Goal: Find specific page/section: Locate a particular part of the current website

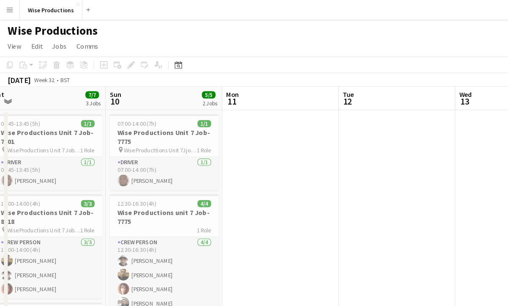
scroll to position [0, 360]
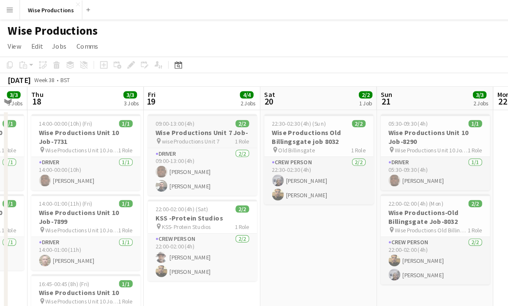
scroll to position [0, 289]
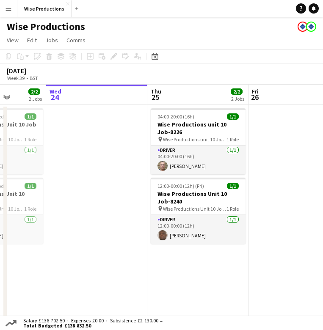
scroll to position [0, 259]
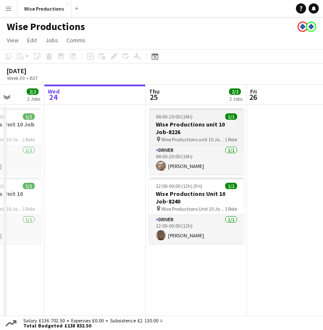
click at [212, 114] on div "04:00-20:00 (16h) 1/1" at bounding box center [196, 116] width 95 height 6
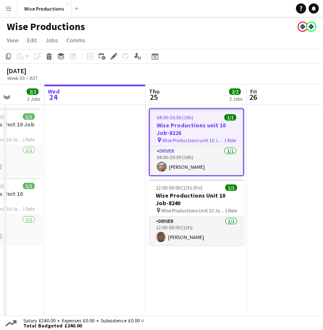
click at [212, 114] on app-job-card "04:00-20:00 (16h) 1/1 Wise Productions unit 10 Job-8226 pin Wise Productions un…" at bounding box center [196, 142] width 95 height 68
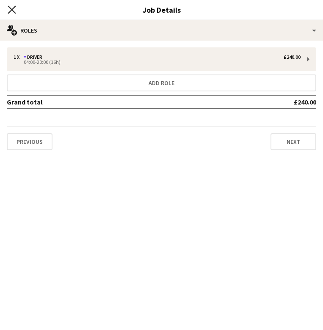
click at [10, 8] on icon at bounding box center [12, 9] width 8 height 8
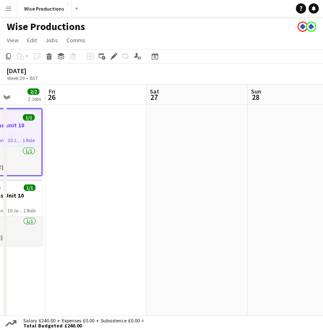
scroll to position [0, 269]
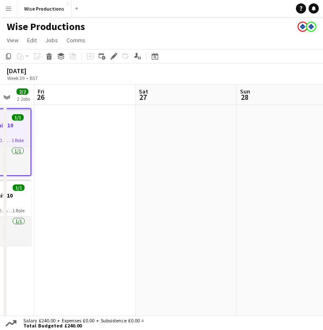
click at [84, 120] on app-date-cell at bounding box center [84, 218] width 101 height 227
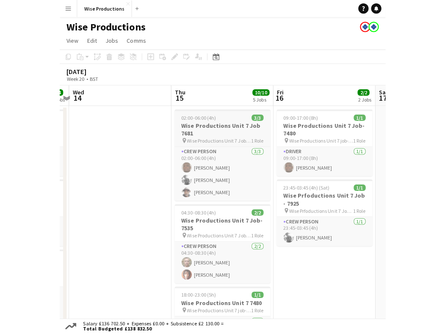
scroll to position [0, 298]
